Goal: Task Accomplishment & Management: Complete application form

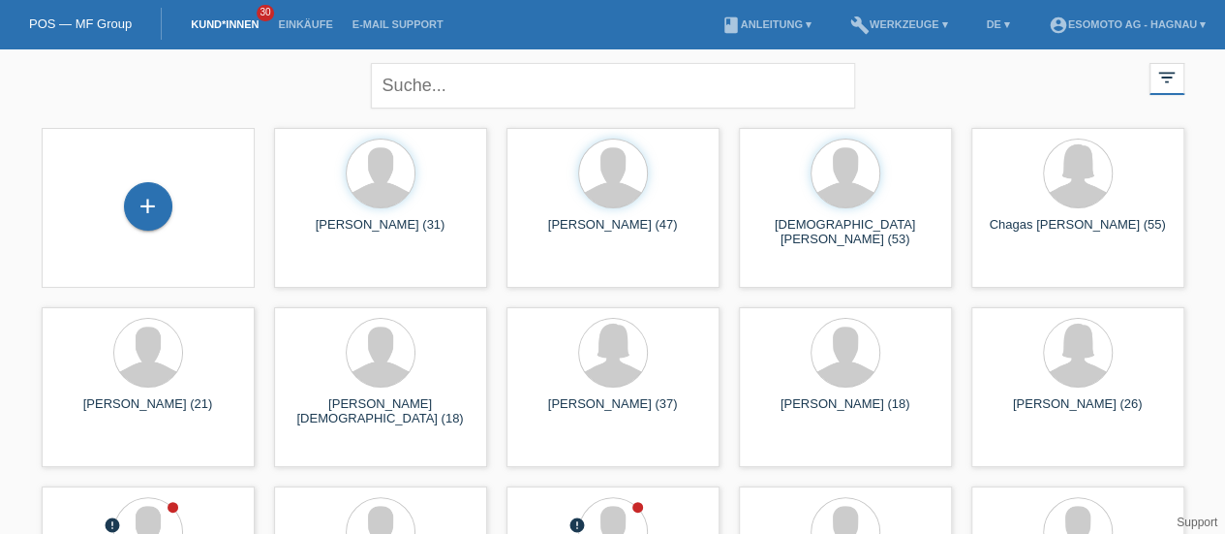
click at [145, 217] on div "+" at bounding box center [148, 206] width 48 height 48
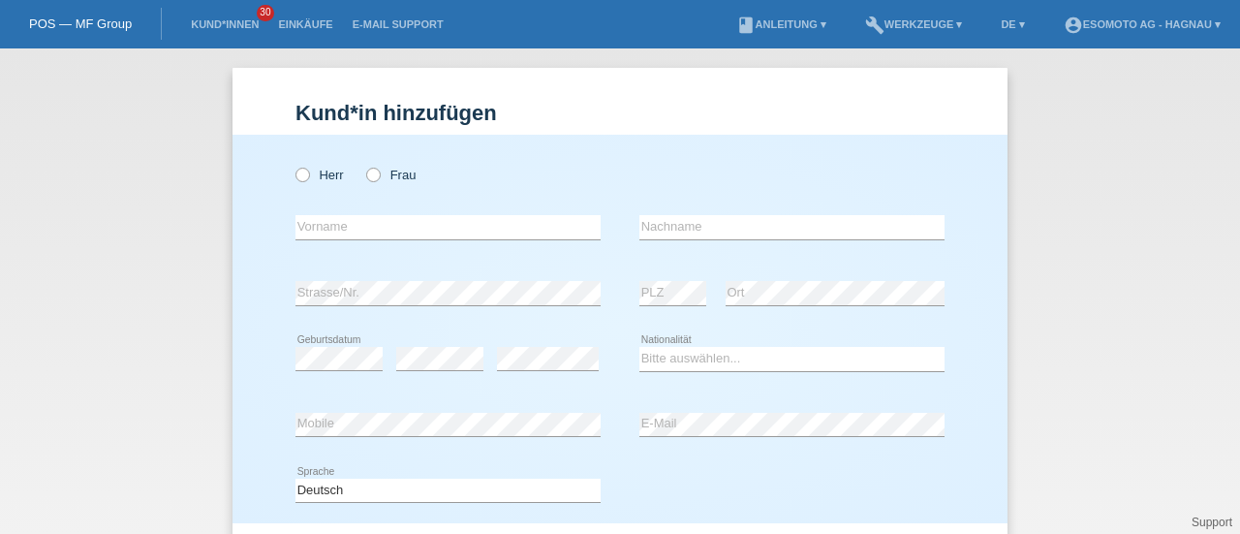
click at [302, 181] on label "Herr" at bounding box center [319, 175] width 48 height 15
click at [302, 180] on input "Herr" at bounding box center [301, 174] width 13 height 13
radio input "true"
click at [363, 165] on icon at bounding box center [363, 165] width 0 height 0
click at [366, 175] on input "Frau" at bounding box center [372, 174] width 13 height 13
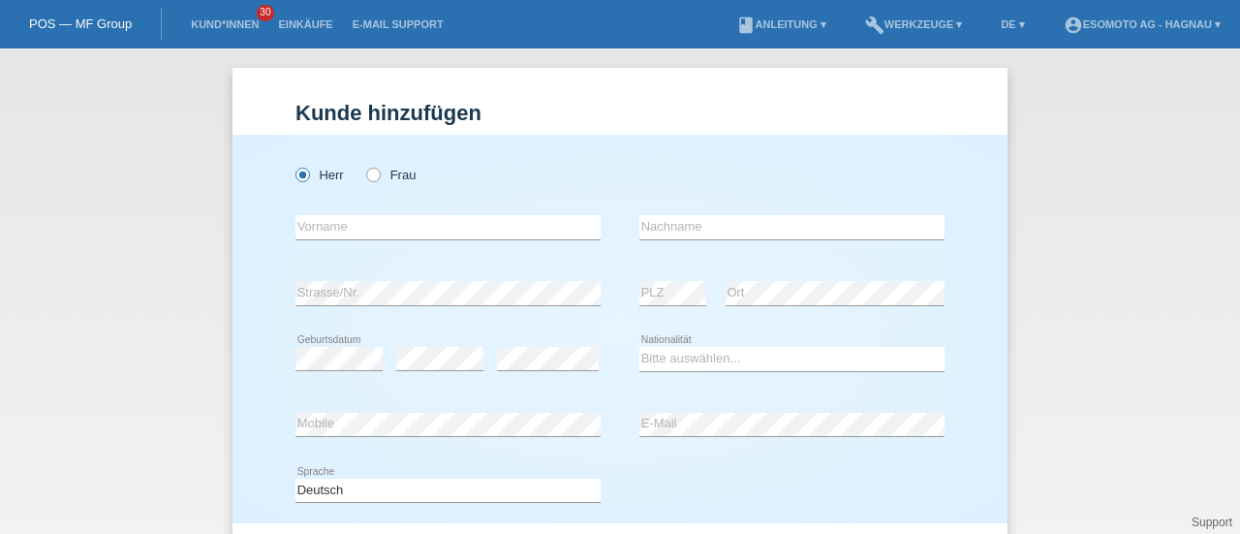
radio input "true"
click at [321, 229] on input "text" at bounding box center [447, 227] width 305 height 24
type input "[PERSON_NAME]"
type input "R"
click at [305, 213] on div "Laino error Vorname" at bounding box center [447, 228] width 305 height 66
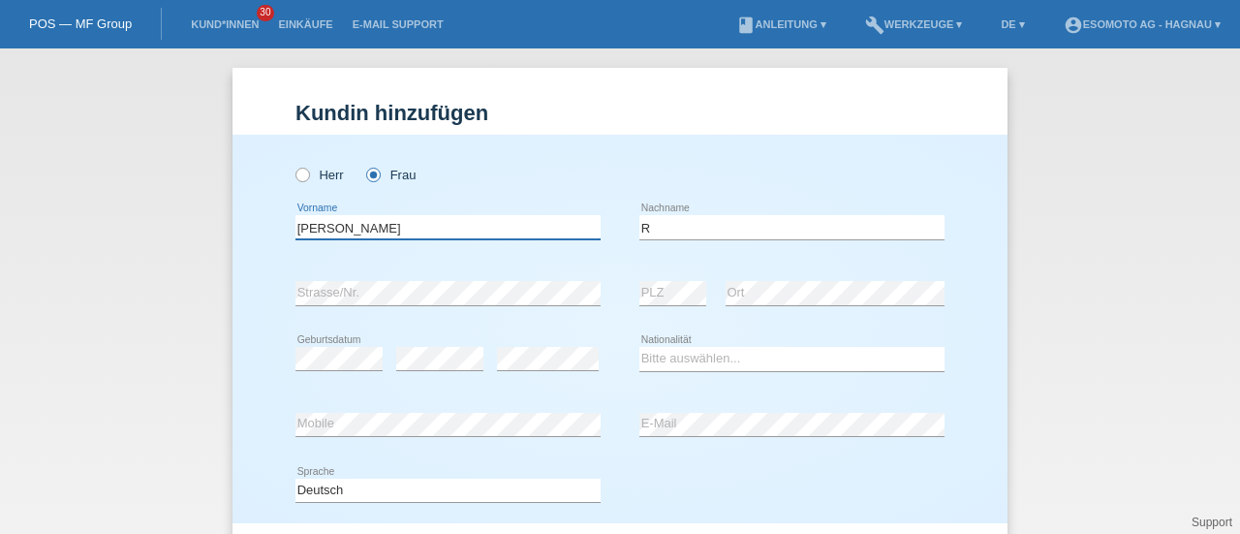
click at [302, 224] on input "[PERSON_NAME]" at bounding box center [447, 227] width 305 height 24
type input "[PERSON_NAME]"
click at [433, 321] on div "error Strasse/Nr." at bounding box center [447, 293] width 305 height 66
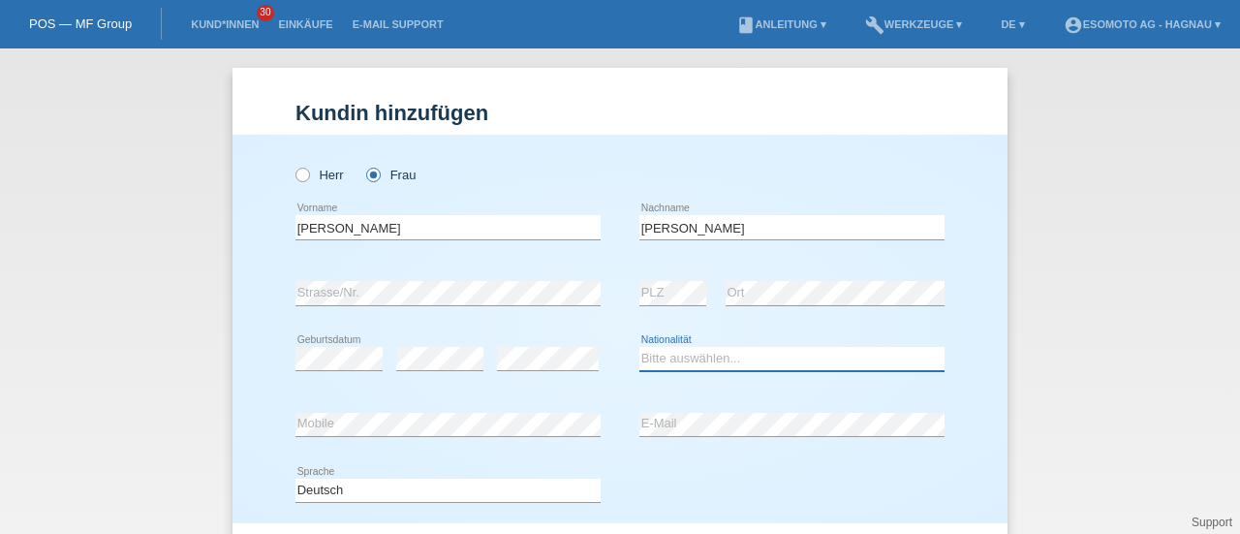
click at [652, 359] on select "Bitte auswählen... Schweiz Deutschland Liechtenstein Österreich ------------ Af…" at bounding box center [791, 358] width 305 height 23
select select "IT"
click at [639, 347] on select "Bitte auswählen... Schweiz Deutschland Liechtenstein Österreich ------------ Af…" at bounding box center [791, 358] width 305 height 23
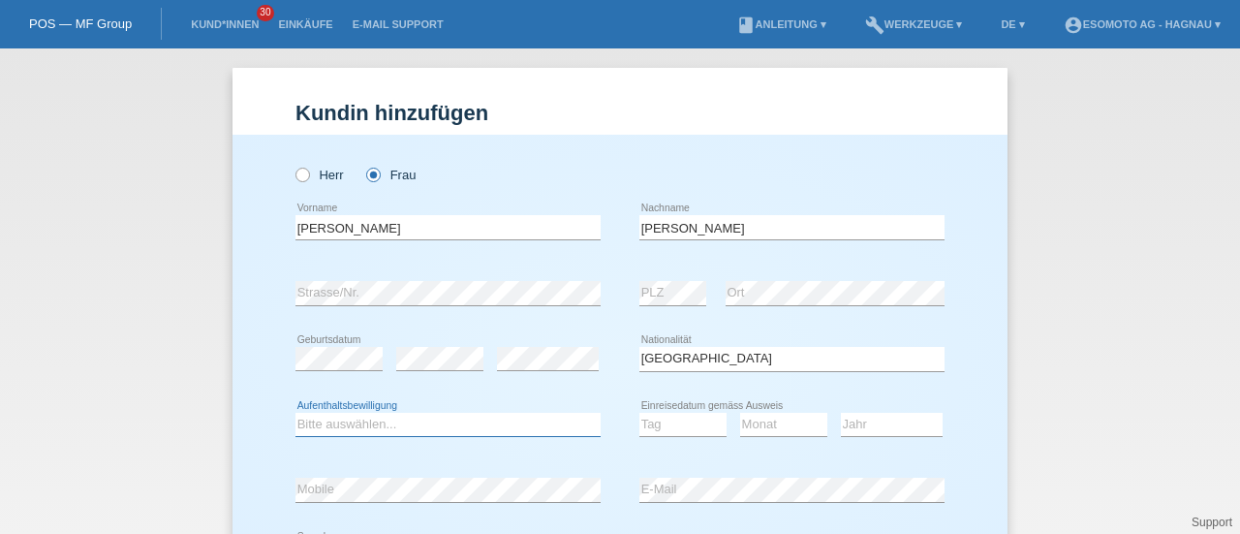
click at [444, 422] on select "Bitte auswählen... C B B - Flüchtlingsstatus Andere" at bounding box center [447, 424] width 305 height 23
select select "C"
click at [295, 413] on select "Bitte auswählen... C B B - Flüchtlingsstatus Andere" at bounding box center [447, 424] width 305 height 23
click at [668, 423] on select "Tag 01 02 03 04 05 06 07 08 09 10 11" at bounding box center [682, 424] width 87 height 23
select select "12"
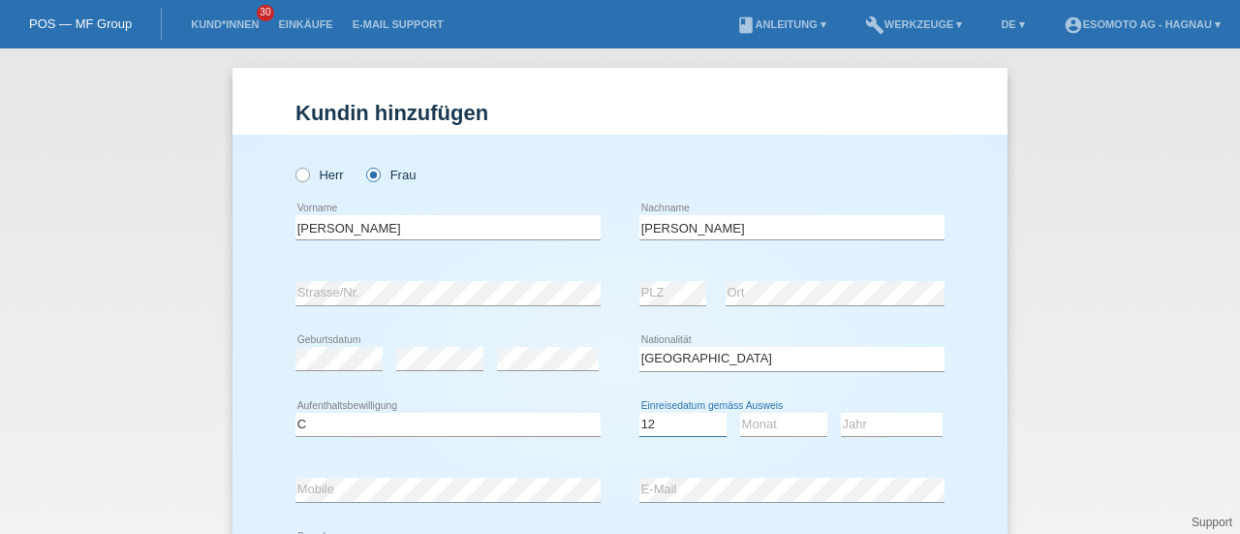
click at [639, 413] on select "Tag 01 02 03 04 05 06 07 08 09 10 11" at bounding box center [682, 424] width 87 height 23
click at [758, 425] on select "Monat 01 02 03 04 05 06 07 08 09 10 11" at bounding box center [783, 424] width 87 height 23
select select "08"
click at [740, 413] on select "Monat 01 02 03 04 05 06 07 08 09 10 11" at bounding box center [783, 424] width 87 height 23
click at [890, 420] on select "Jahr 2025 2024 2023 2022 2021 2020 2019 2018 2017 2016 2015 2014 2013 2012 2011…" at bounding box center [892, 424] width 102 height 23
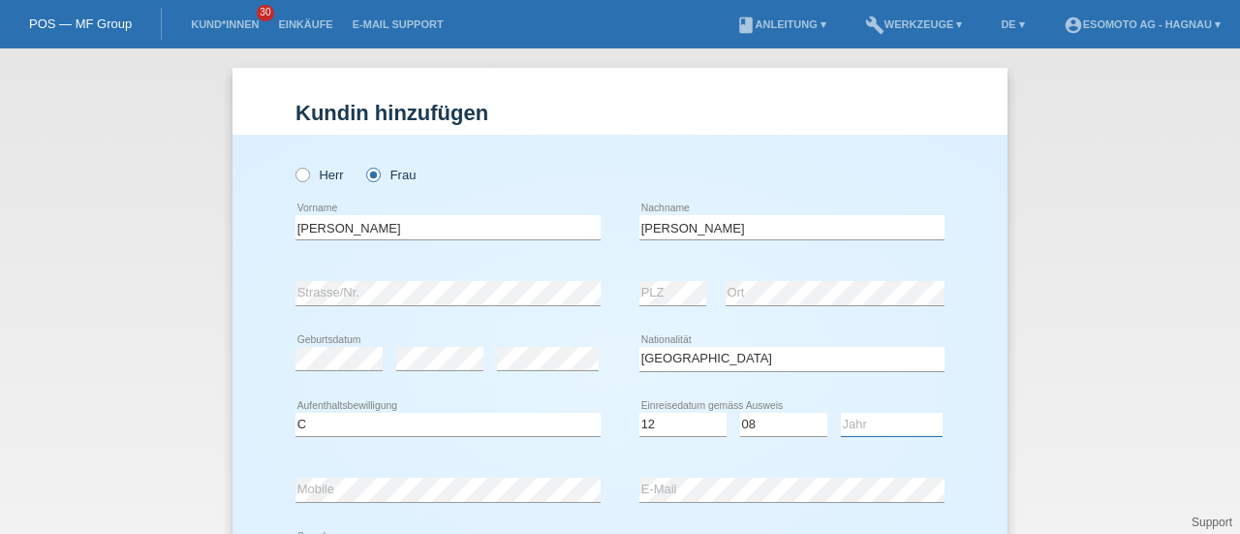
select select "2010"
click at [841, 413] on select "Jahr 2025 2024 2023 2022 2021 2020 2019 2018 2017 2016 2015 2014 2013 2012 2011…" at bounding box center [892, 424] width 102 height 23
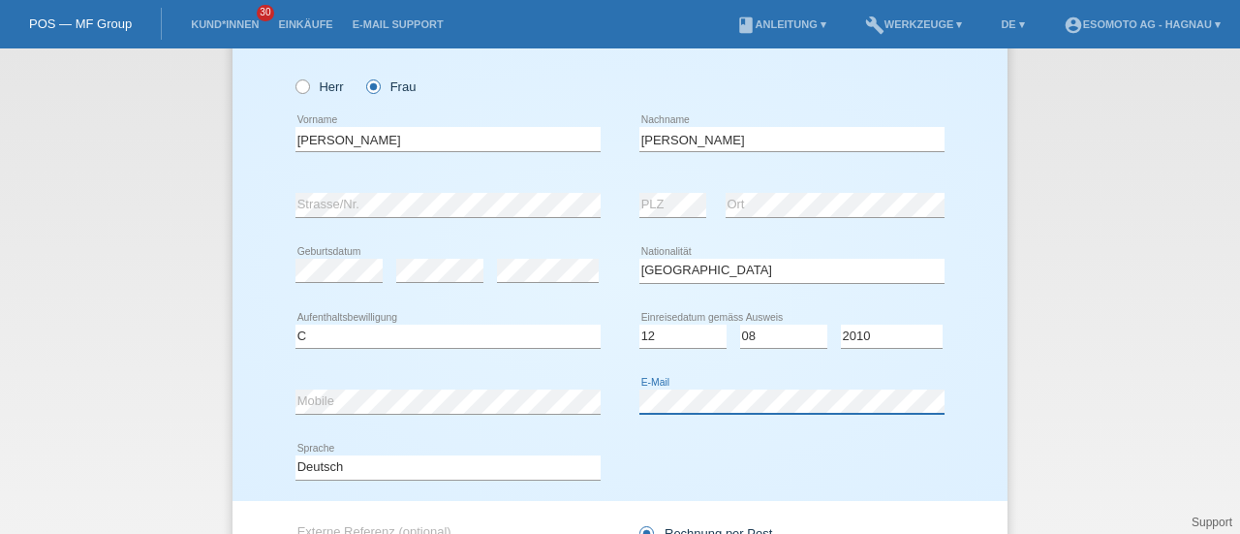
scroll to position [274, 0]
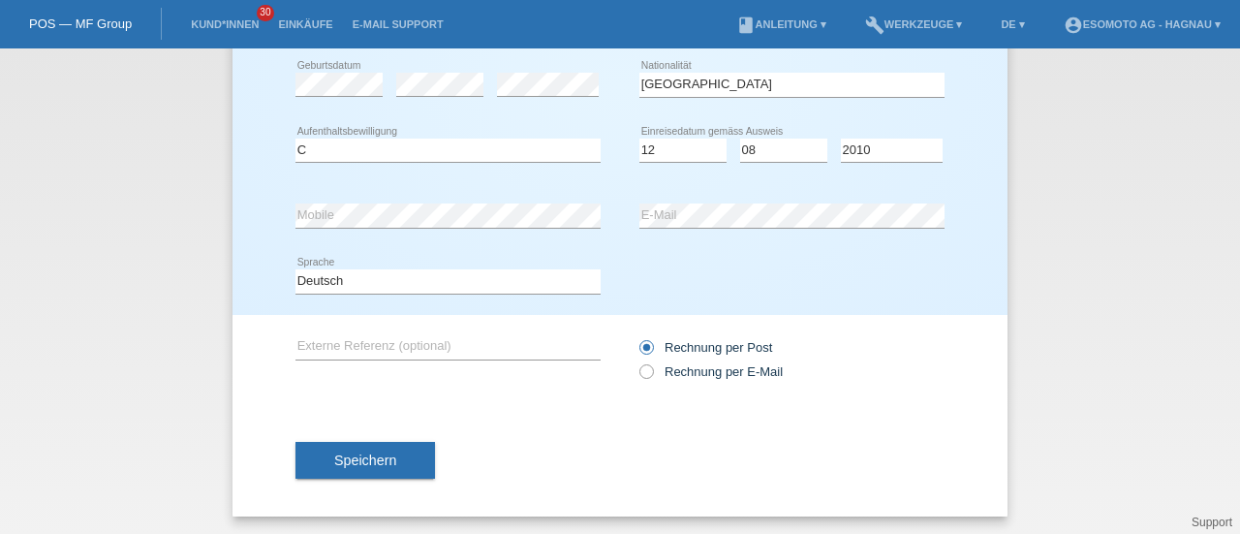
click at [387, 462] on span "Speichern" at bounding box center [365, 459] width 62 height 15
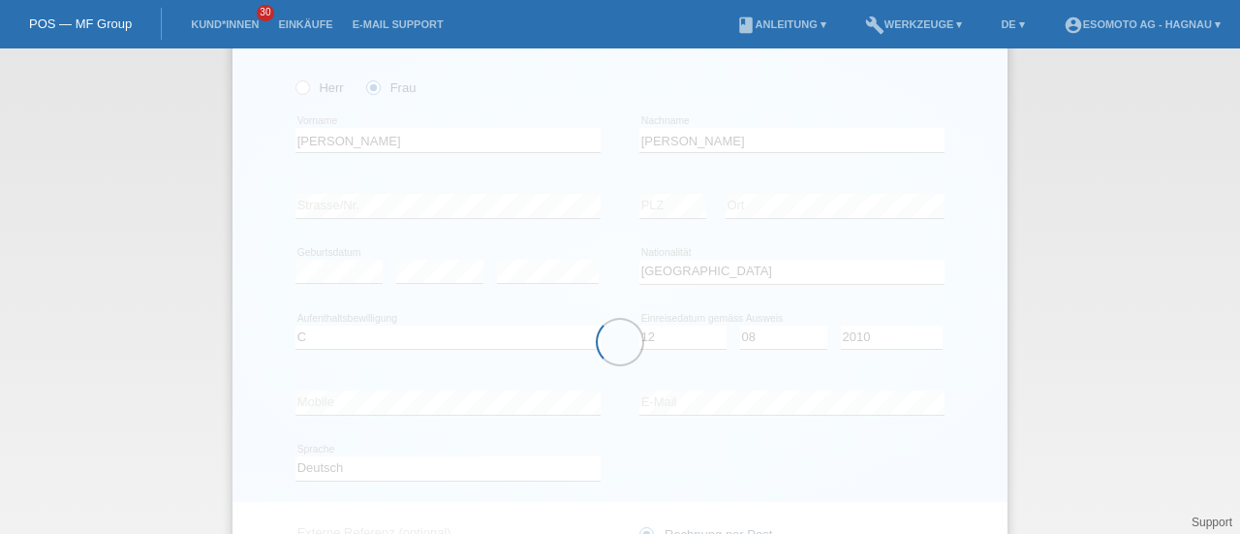
scroll to position [86, 0]
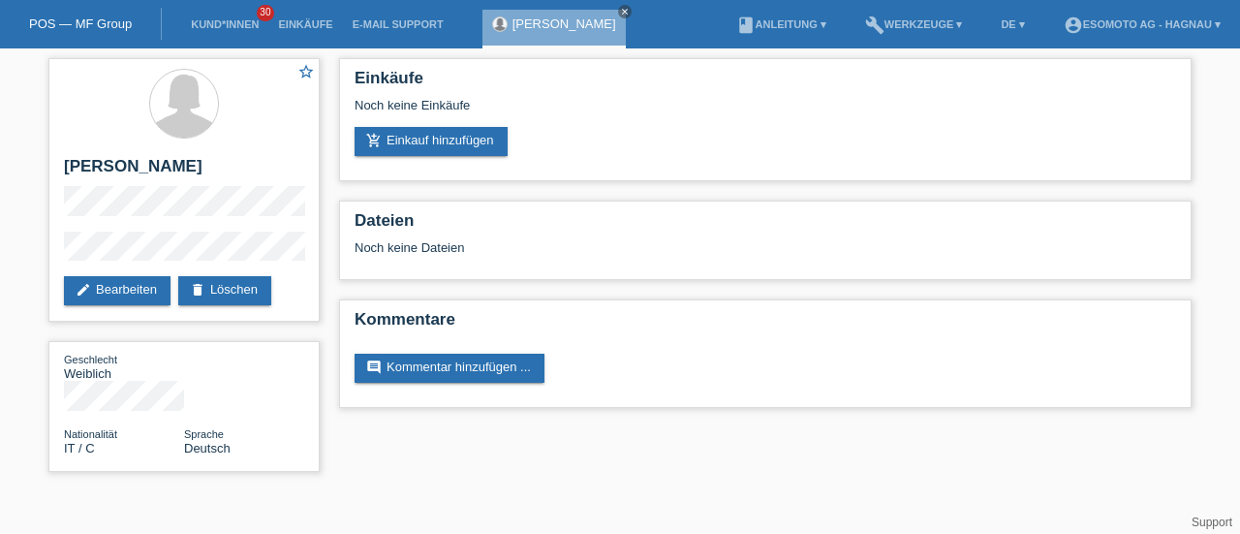
click at [410, 138] on link "add_shopping_cart Einkauf hinzufügen" at bounding box center [430, 141] width 153 height 29
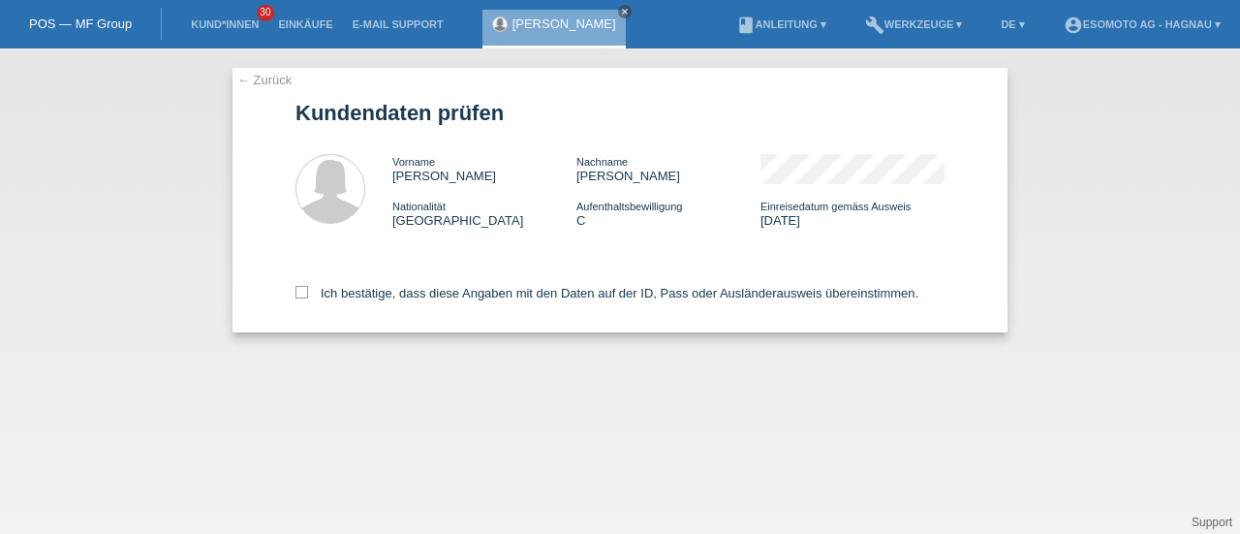
click at [302, 297] on icon at bounding box center [301, 292] width 13 height 13
click at [302, 297] on input "Ich bestätige, dass diese Angaben mit den Daten auf der ID, Pass oder Ausländer…" at bounding box center [301, 292] width 13 height 13
checkbox input "true"
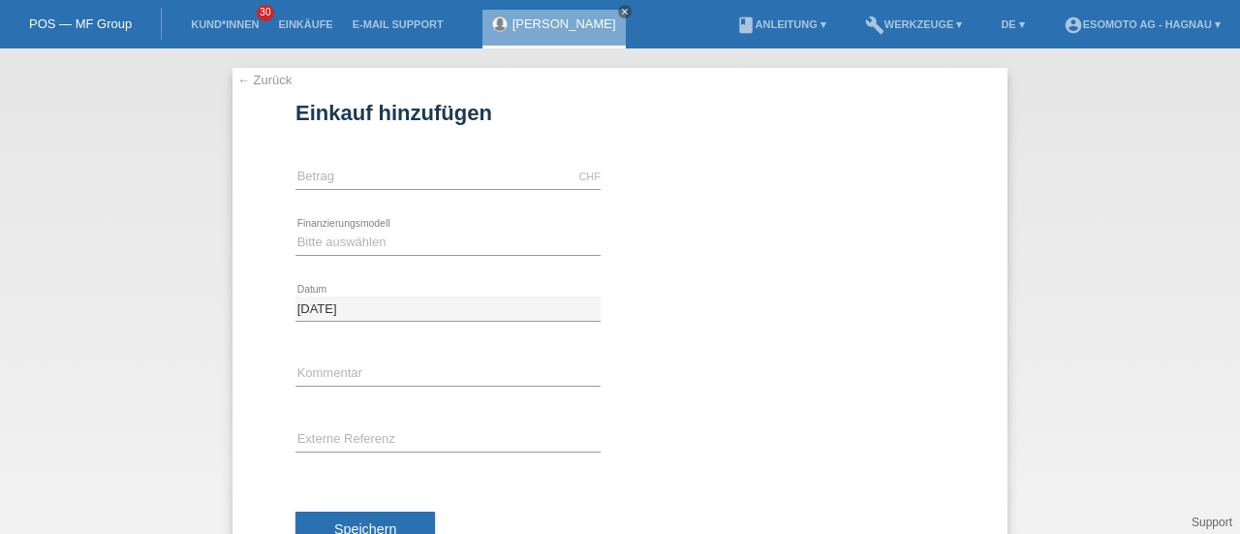
click at [380, 156] on div "CHF error [GEOGRAPHIC_DATA]" at bounding box center [447, 177] width 305 height 66
click at [338, 192] on div "CHF error [GEOGRAPHIC_DATA]" at bounding box center [447, 177] width 305 height 66
click at [351, 175] on input "text" at bounding box center [447, 177] width 305 height 24
type input "7600.00"
click at [381, 241] on select "Bitte auswählen Fixe Raten Kauf auf Rechnung mit Teilzahlungsoption" at bounding box center [447, 241] width 305 height 23
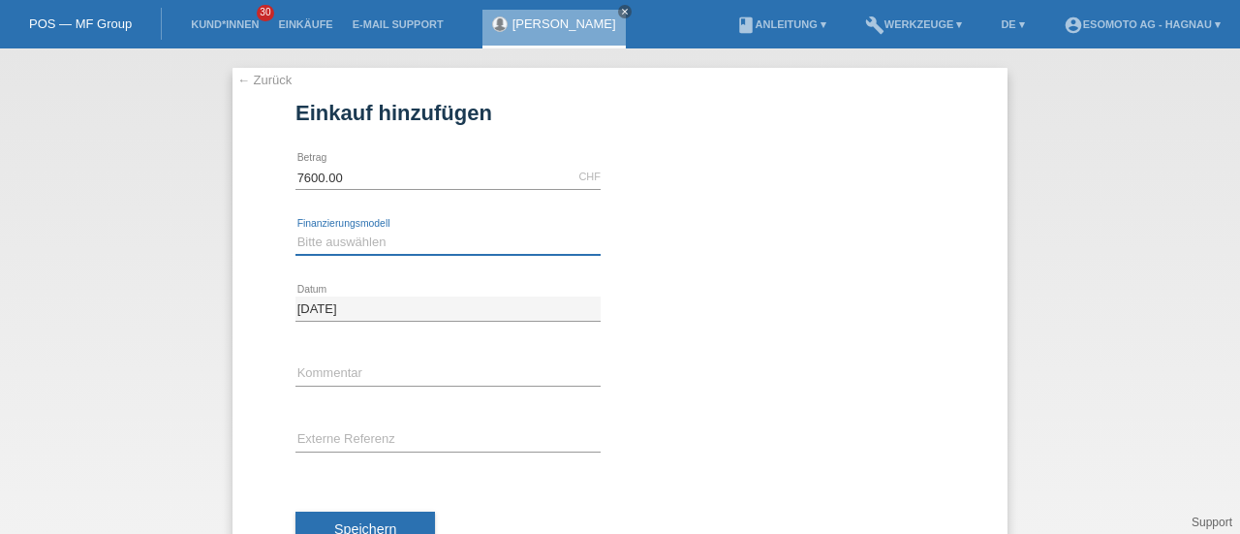
select select "69"
click at [295, 230] on select "Bitte auswählen Fixe Raten Kauf auf Rechnung mit Teilzahlungsoption" at bounding box center [447, 241] width 305 height 23
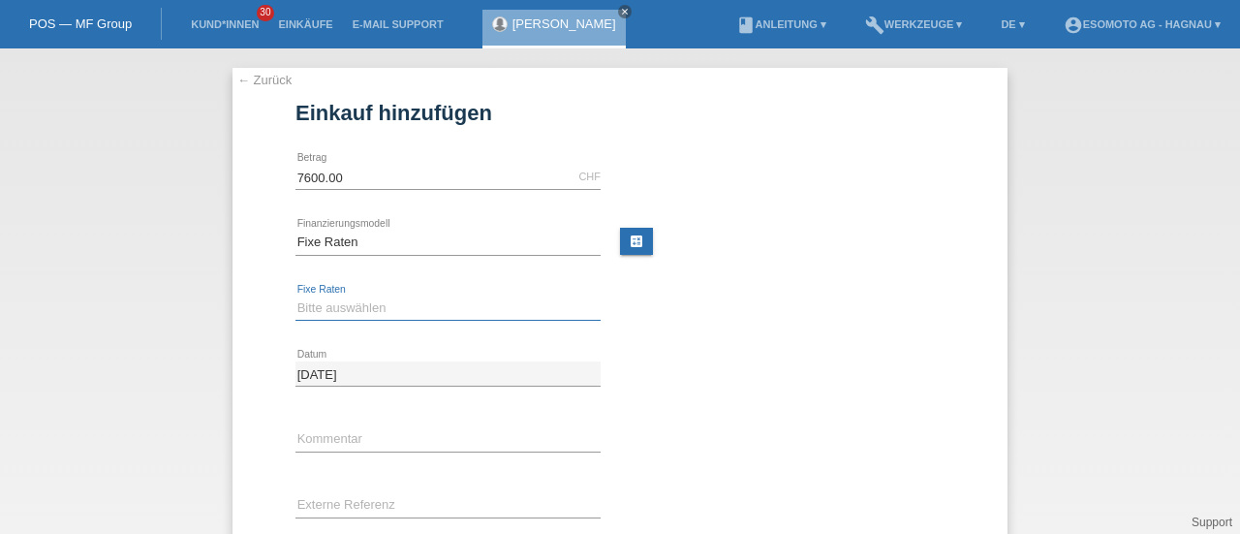
click at [321, 303] on select "Bitte auswählen 12 Raten 24 Raten 36 Raten 48 Raten" at bounding box center [447, 307] width 305 height 23
select select "140"
click at [295, 296] on select "Bitte auswählen 12 Raten 24 Raten 36 Raten 48 Raten" at bounding box center [447, 307] width 305 height 23
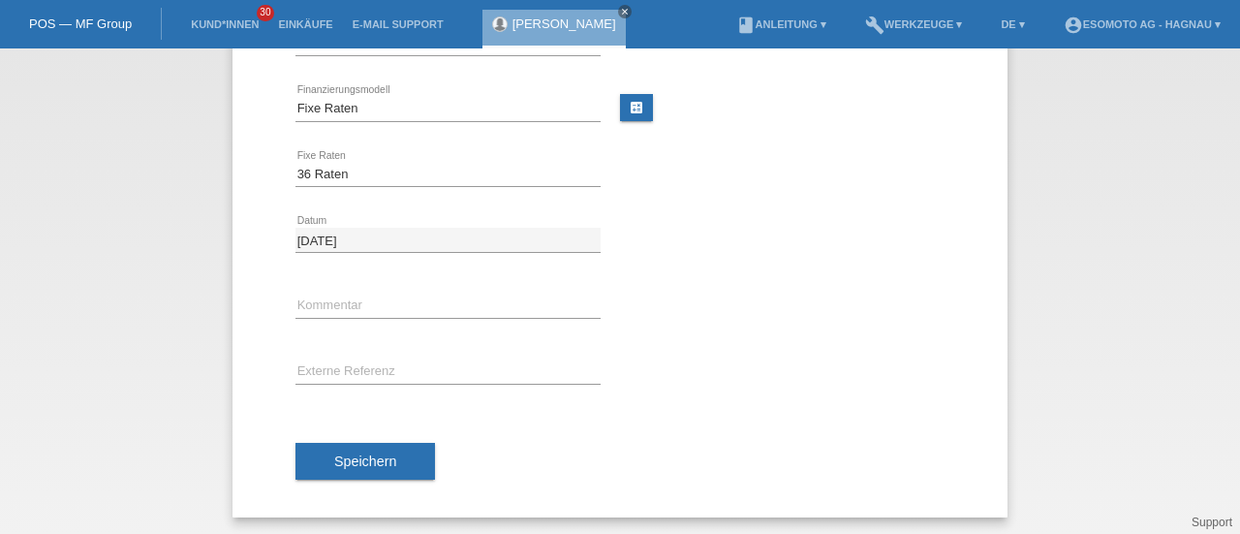
click at [352, 456] on span "Speichern" at bounding box center [365, 460] width 62 height 15
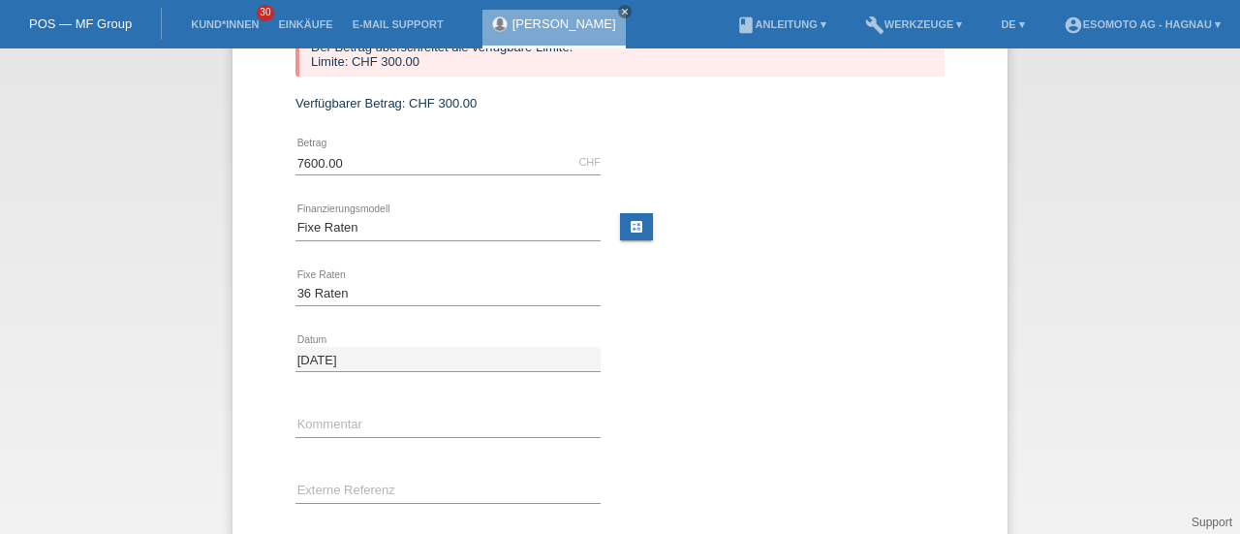
scroll to position [0, 0]
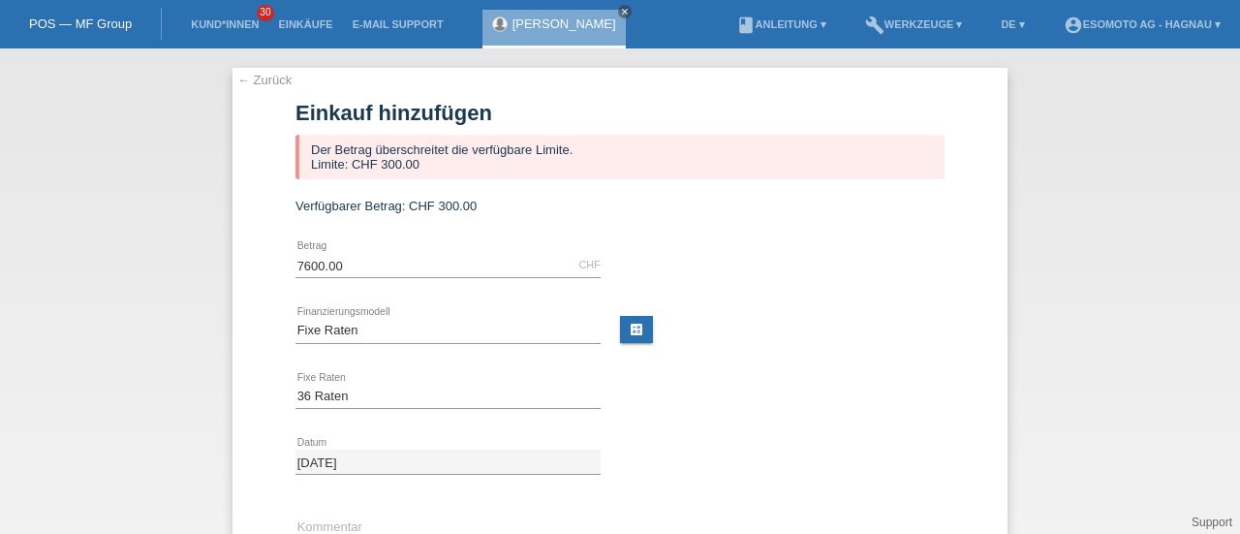
click at [249, 77] on link "← Zurück" at bounding box center [264, 80] width 54 height 15
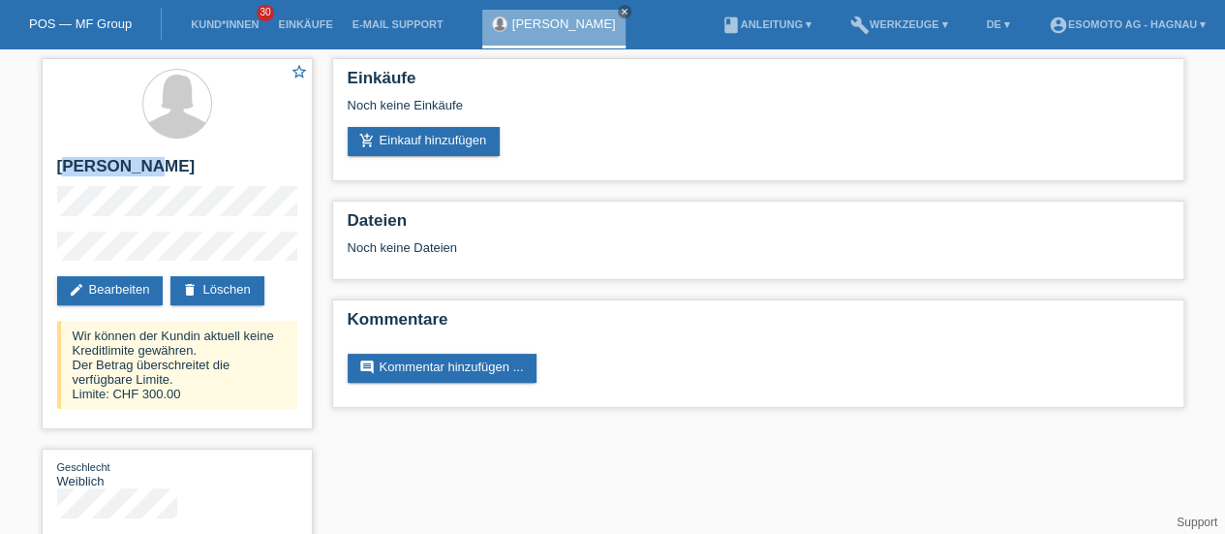
drag, startPoint x: 145, startPoint y: 166, endPoint x: 64, endPoint y: 165, distance: 81.4
click at [64, 165] on h2 "[PERSON_NAME]" at bounding box center [177, 171] width 240 height 29
copy h2 "[PERSON_NAME]"
